Goal: Information Seeking & Learning: Learn about a topic

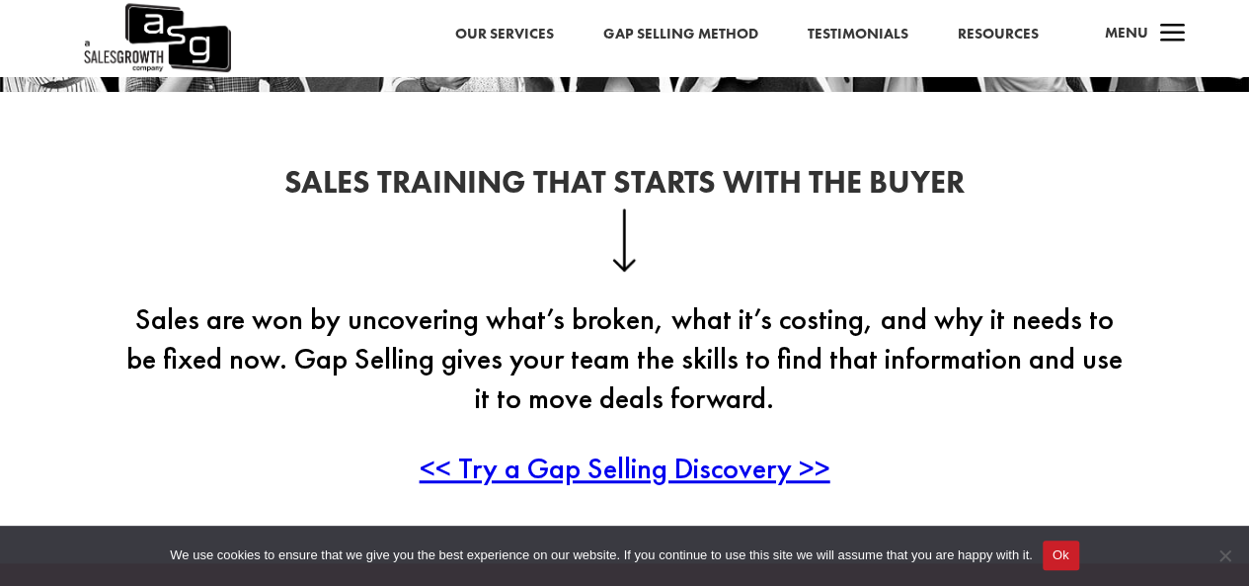
scroll to position [395, 0]
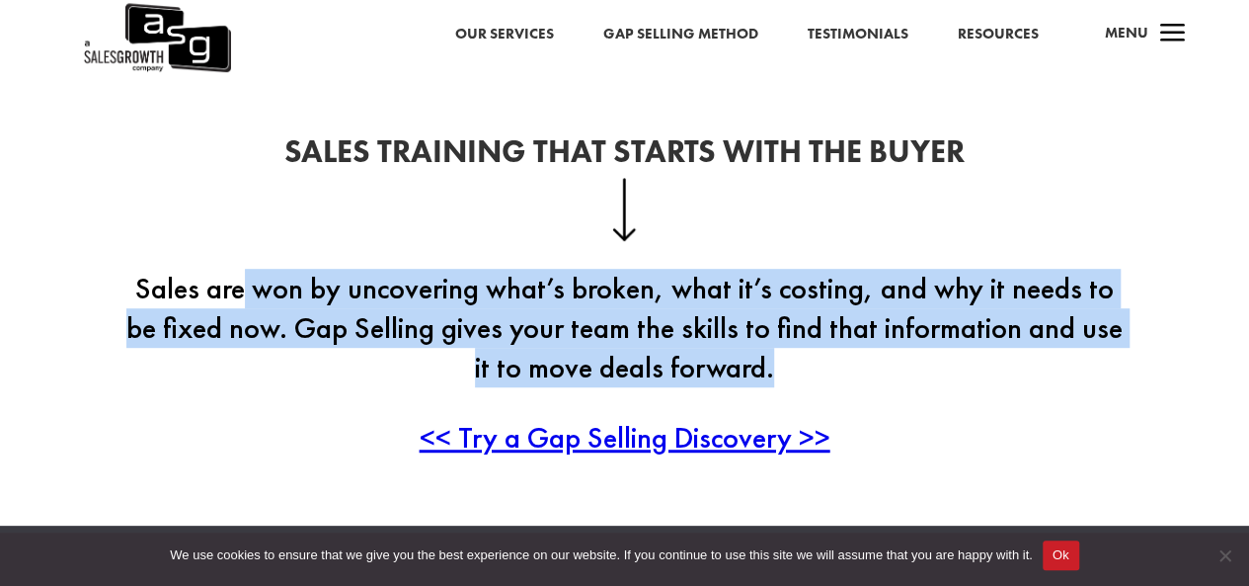
drag, startPoint x: 248, startPoint y: 292, endPoint x: 853, endPoint y: 354, distance: 608.5
click at [853, 354] on p "Sales are won by uncovering what’s broken, what it’s costing, and why it needs …" at bounding box center [624, 343] width 999 height 149
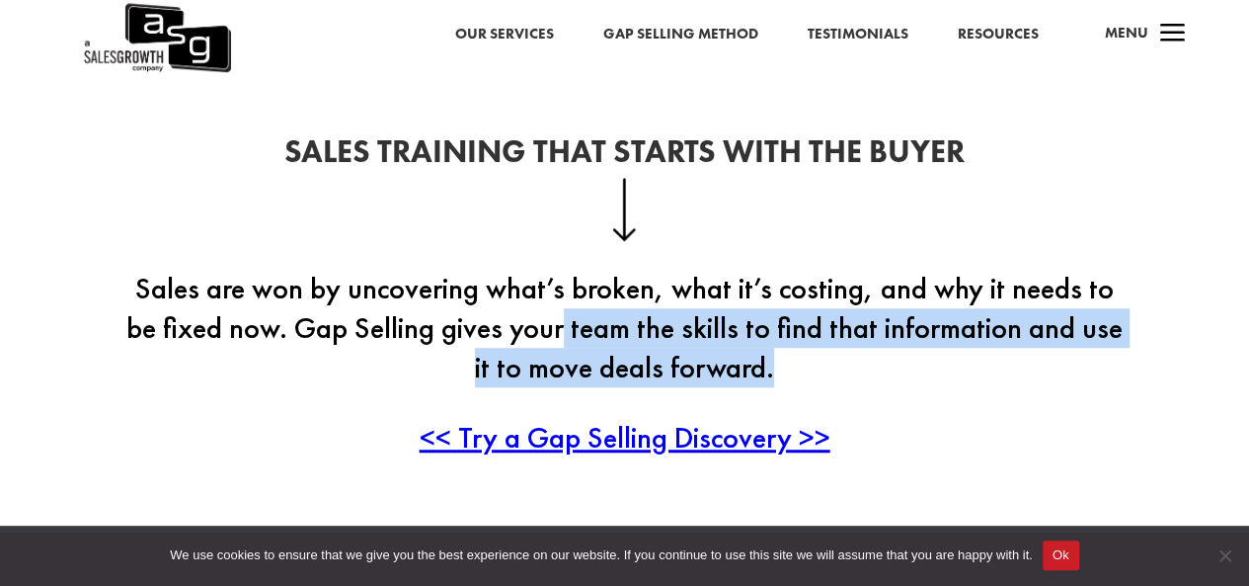
drag, startPoint x: 871, startPoint y: 358, endPoint x: 594, endPoint y: 315, distance: 279.9
click at [594, 315] on p "Sales are won by uncovering what’s broken, what it’s costing, and why it needs …" at bounding box center [624, 343] width 999 height 149
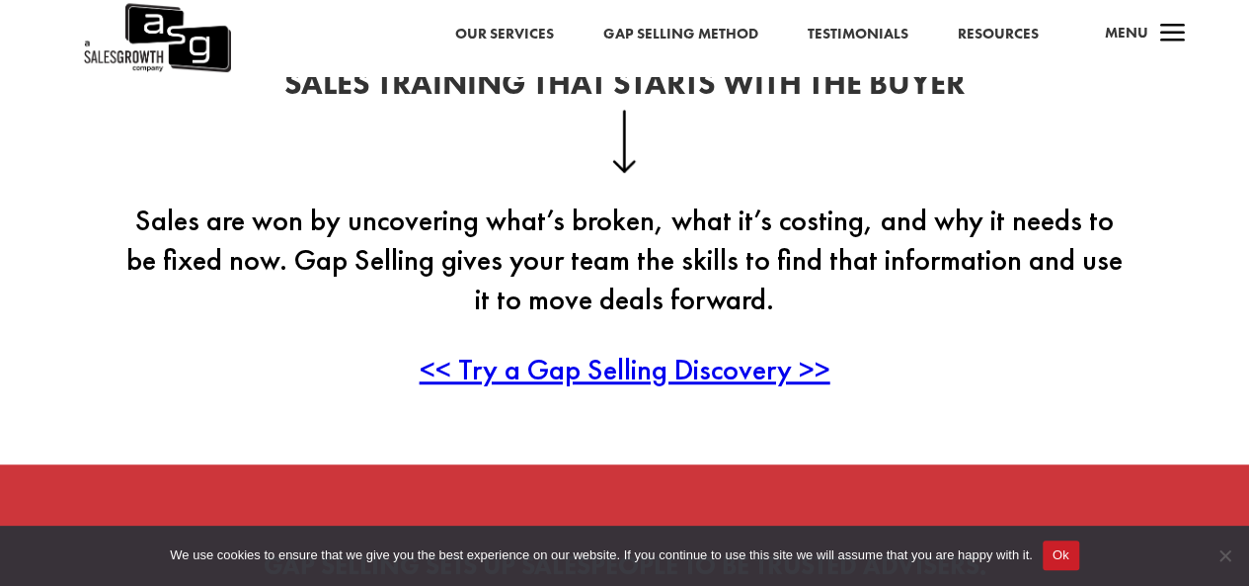
scroll to position [494, 0]
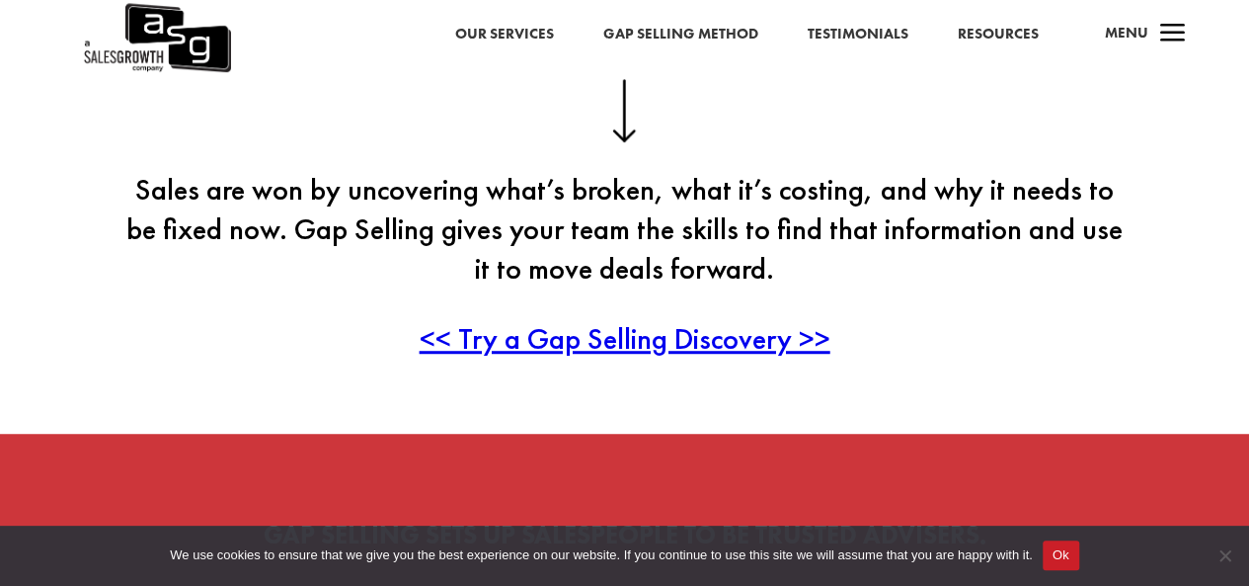
click at [653, 340] on span "<< Try a Gap Selling Discovery >>" at bounding box center [625, 338] width 411 height 39
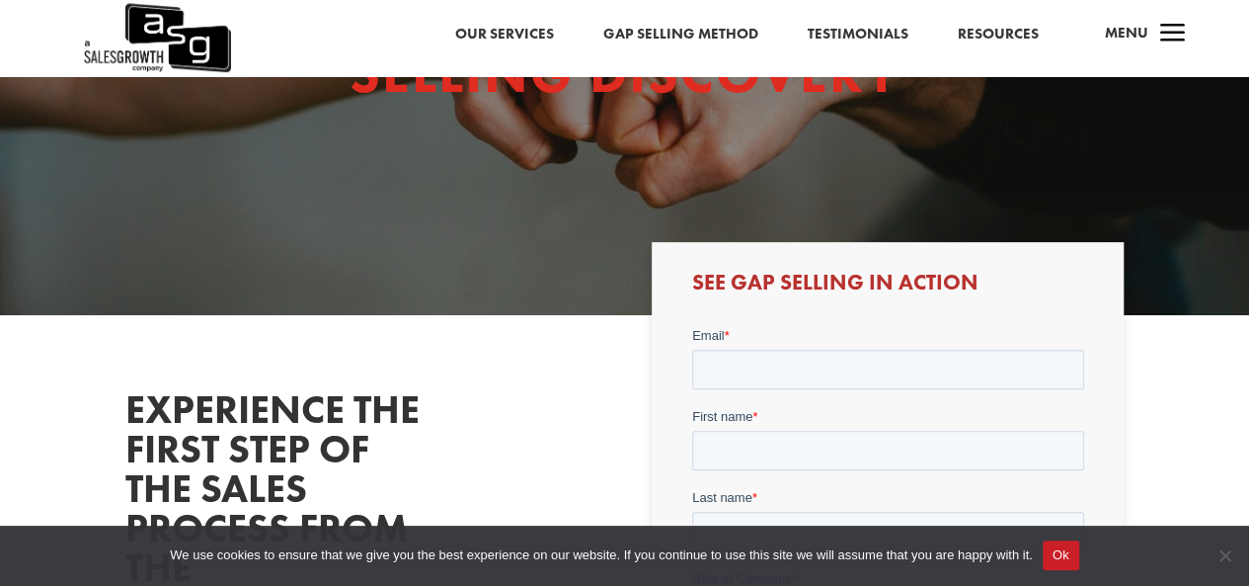
scroll to position [197, 0]
